Goal: Task Accomplishment & Management: Use online tool/utility

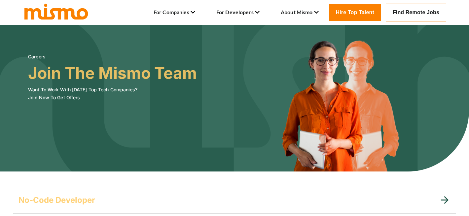
click at [359, 13] on link "Hire Top Talent" at bounding box center [355, 12] width 52 height 17
click at [408, 10] on link "Find Remote Jobs" at bounding box center [416, 13] width 60 height 18
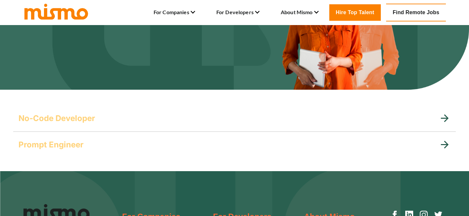
scroll to position [89, 0]
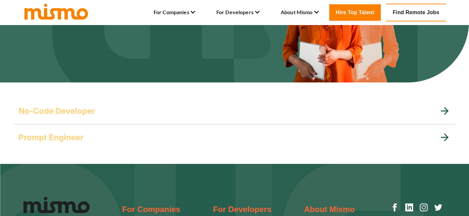
click at [410, 129] on div "Prompt Engineer" at bounding box center [234, 138] width 443 height 26
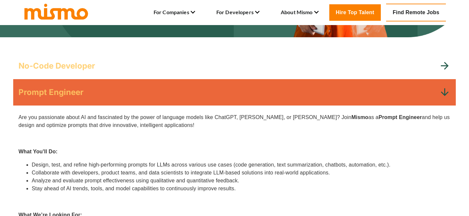
scroll to position [106, 0]
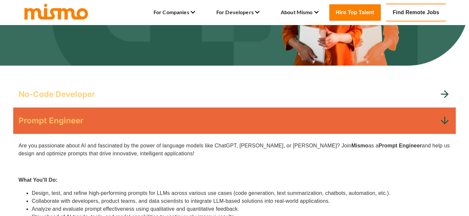
click at [439, 94] on icon at bounding box center [445, 95] width 12 height 12
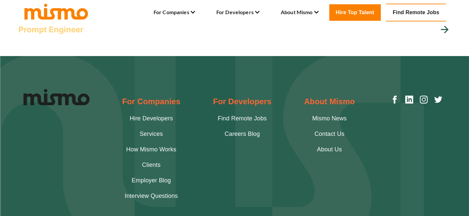
scroll to position [496, 0]
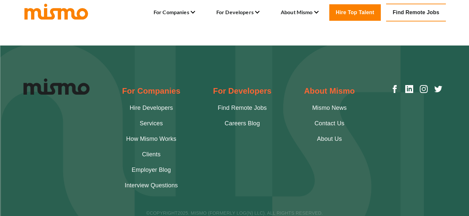
scroll to position [224, 0]
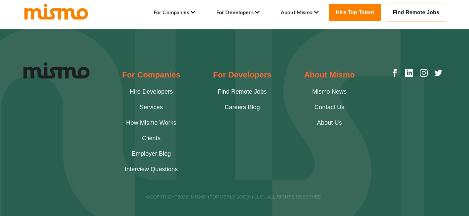
click at [239, 92] on link "Find Remote Jobs" at bounding box center [242, 92] width 49 height 9
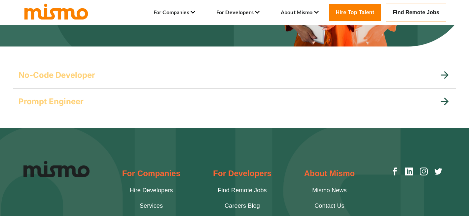
scroll to position [126, 0]
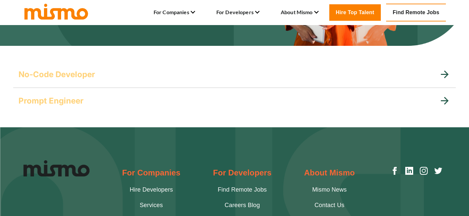
click at [104, 81] on div "No-Code Developer" at bounding box center [234, 74] width 443 height 26
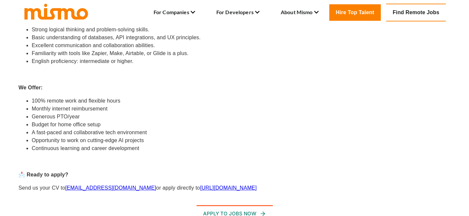
scroll to position [325, 0]
